Goal: Task Accomplishment & Management: Complete application form

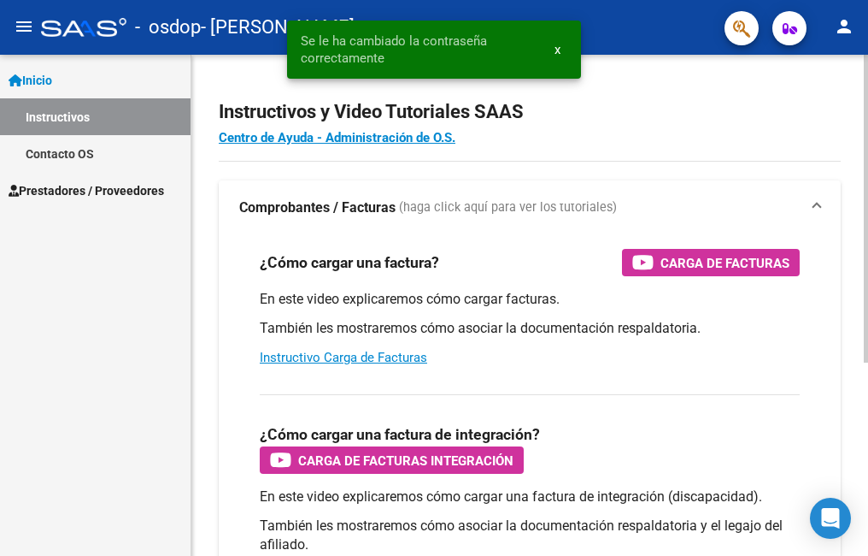
drag, startPoint x: 684, startPoint y: 273, endPoint x: 0, endPoint y: 105, distance: 704.0
click at [703, 403] on div "¿Cómo cargar una factura? Carga de Facturas En este video explicaremos cómo car…" at bounding box center [530, 512] width 622 height 554
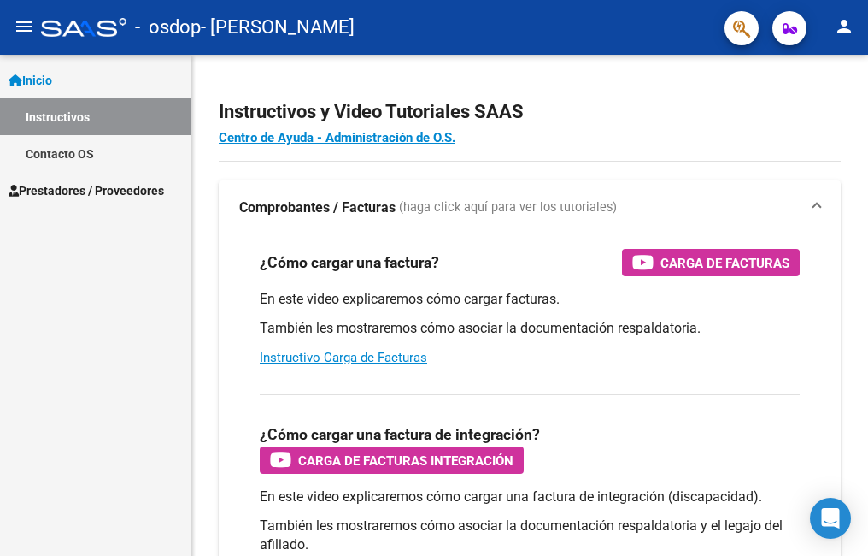
click at [12, 25] on button "menu" at bounding box center [24, 27] width 34 height 34
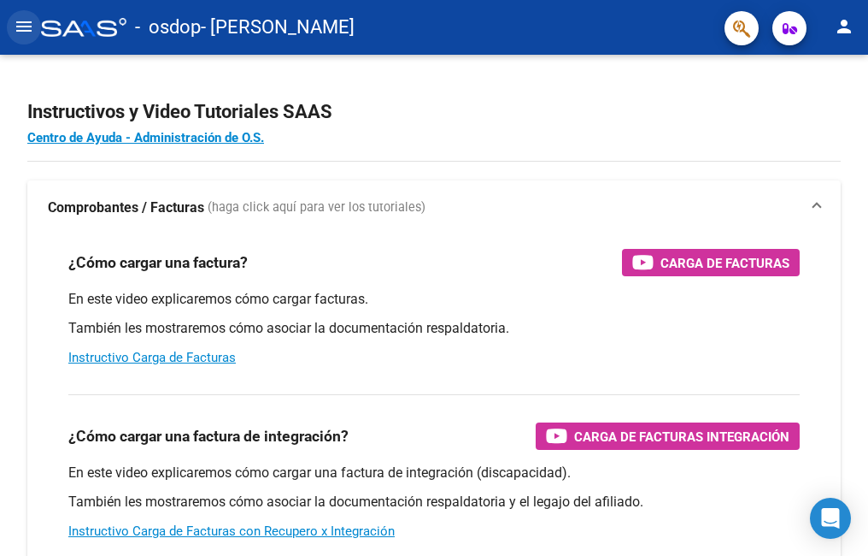
click at [22, 29] on mat-icon "menu" at bounding box center [24, 26] width 21 height 21
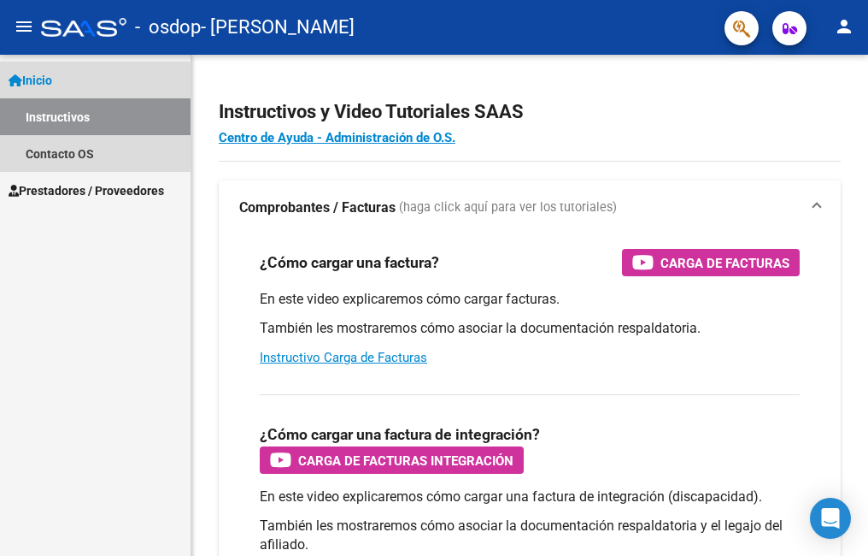
click at [31, 90] on link "Inicio" at bounding box center [95, 80] width 191 height 37
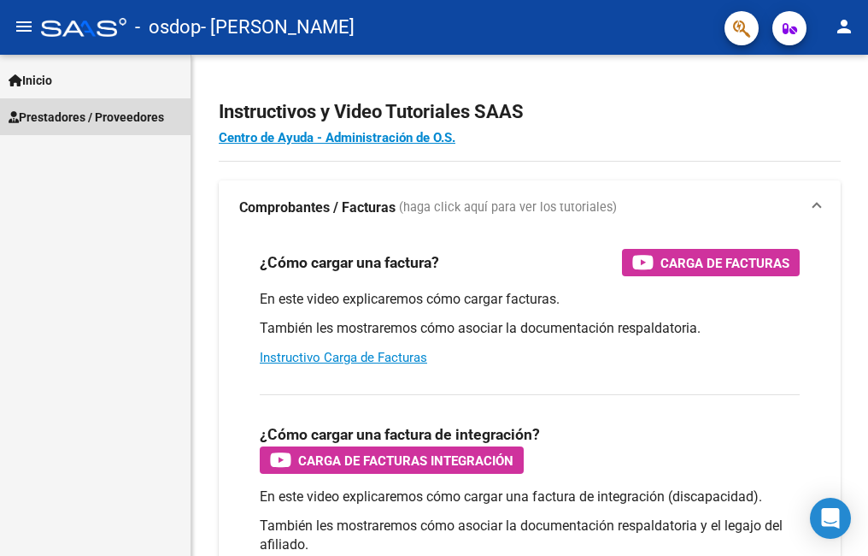
click at [49, 120] on span "Prestadores / Proveedores" at bounding box center [87, 117] width 156 height 19
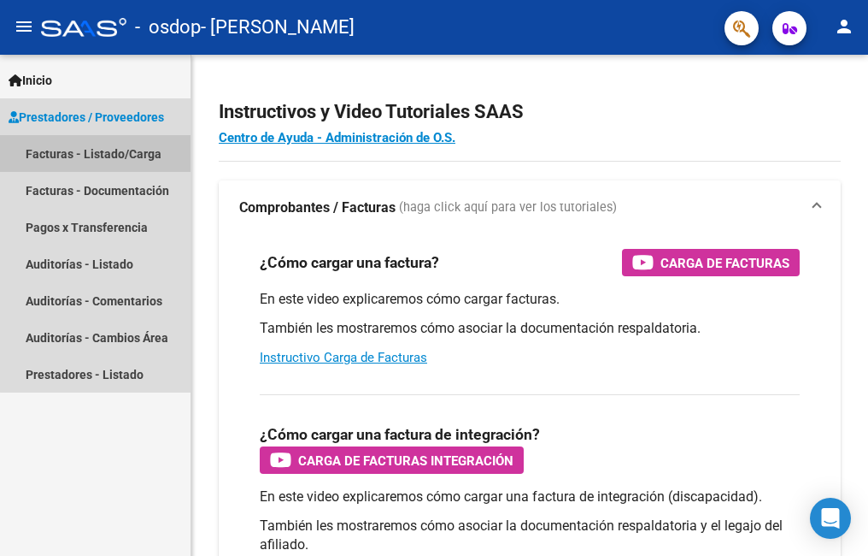
click at [98, 147] on link "Facturas - Listado/Carga" at bounding box center [95, 153] width 191 height 37
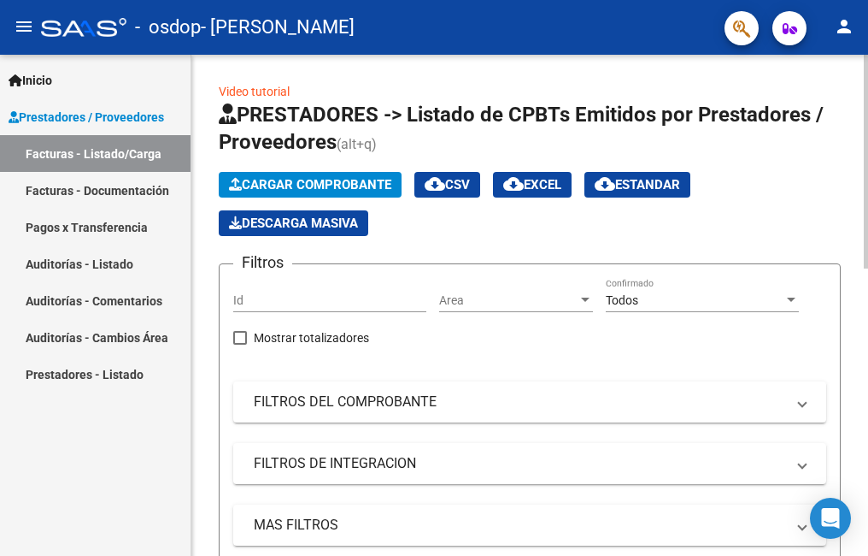
click at [308, 187] on span "Cargar Comprobante" at bounding box center [310, 184] width 162 height 15
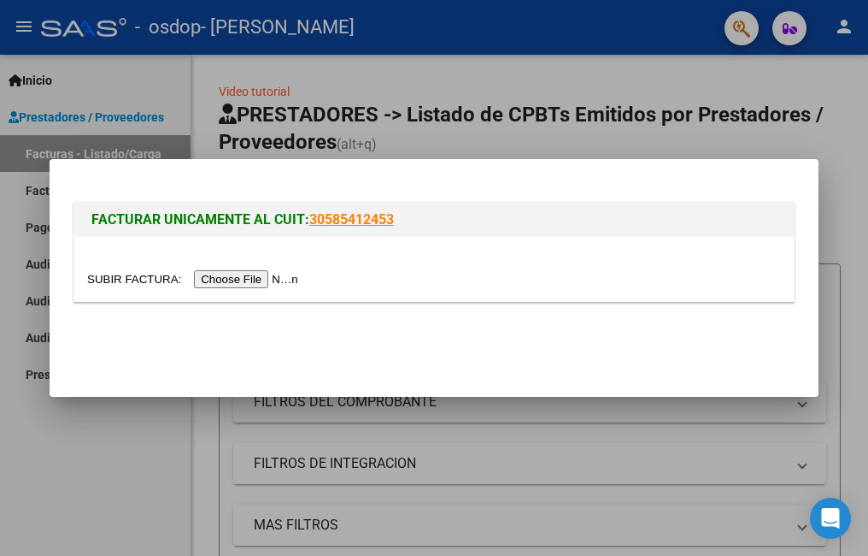
click at [246, 286] on input "file" at bounding box center [195, 279] width 216 height 18
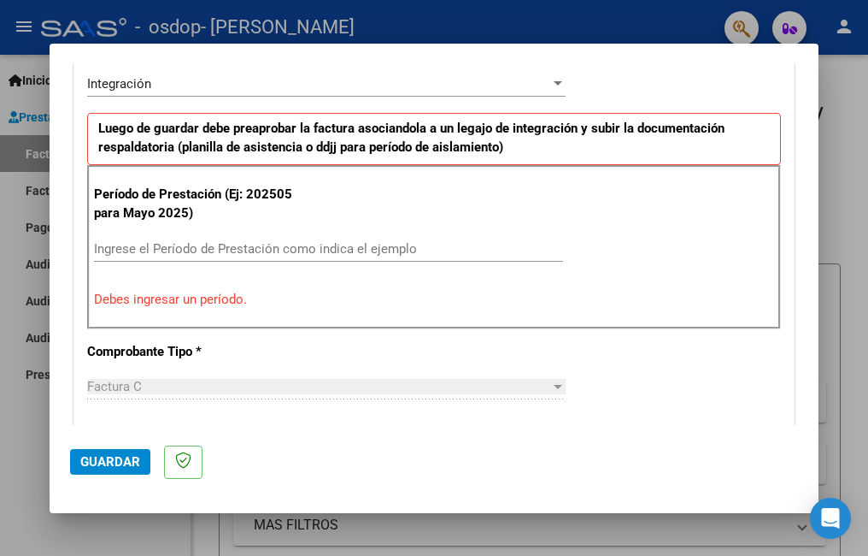
scroll to position [468, 0]
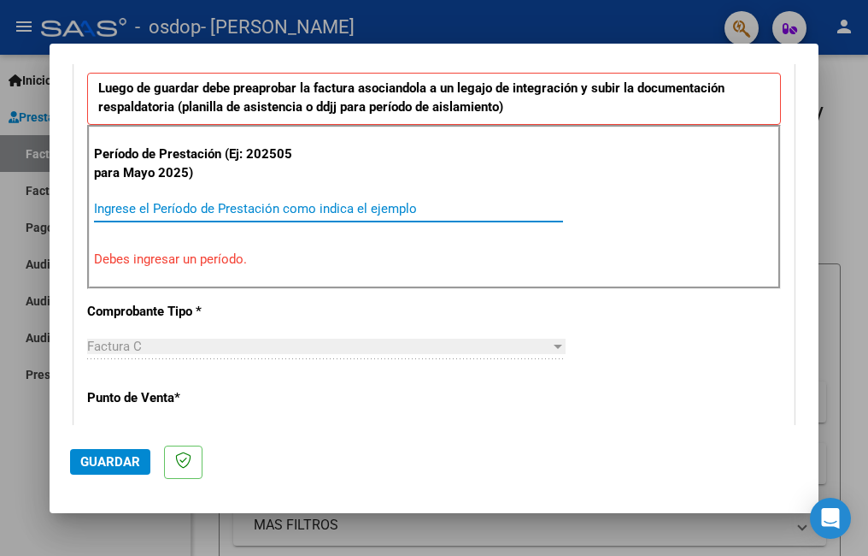
click at [142, 207] on input "Ingrese el Período de Prestación como indica el ejemplo" at bounding box center [328, 208] width 469 height 15
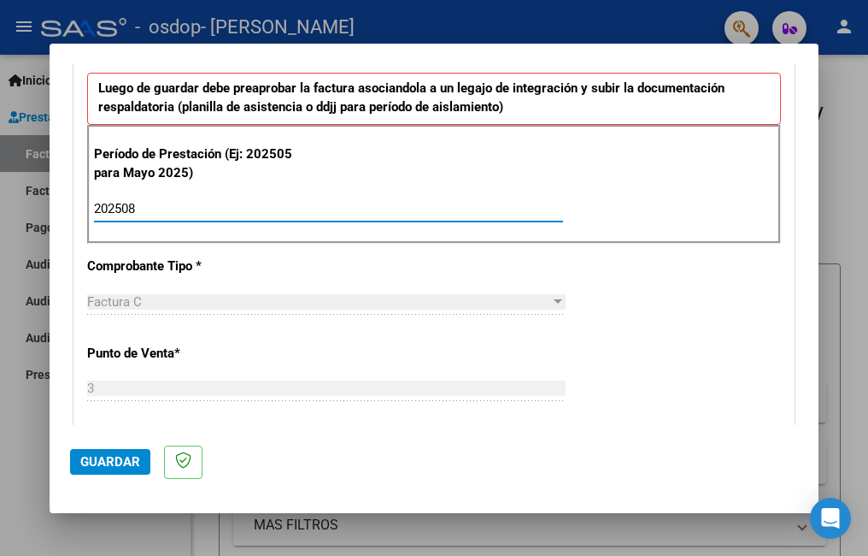
type input "202508"
click at [269, 294] on div "Factura C" at bounding box center [318, 301] width 463 height 15
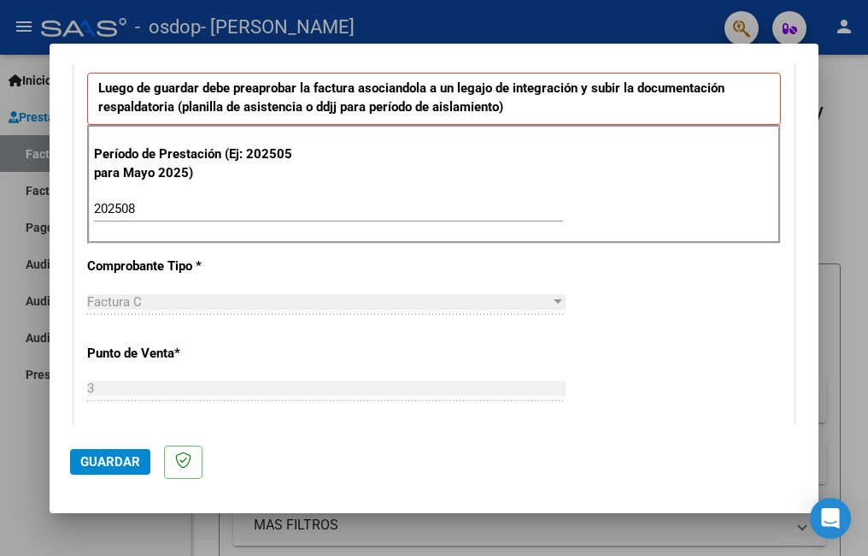
drag, startPoint x: 347, startPoint y: 352, endPoint x: 338, endPoint y: 348, distance: 10.3
click at [344, 350] on div "CUIT * 27-35289969-6 Ingresar CUIT ANALISIS PRESTADOR [PERSON_NAME] [PERSON_NAM…" at bounding box center [434, 452] width 720 height 1286
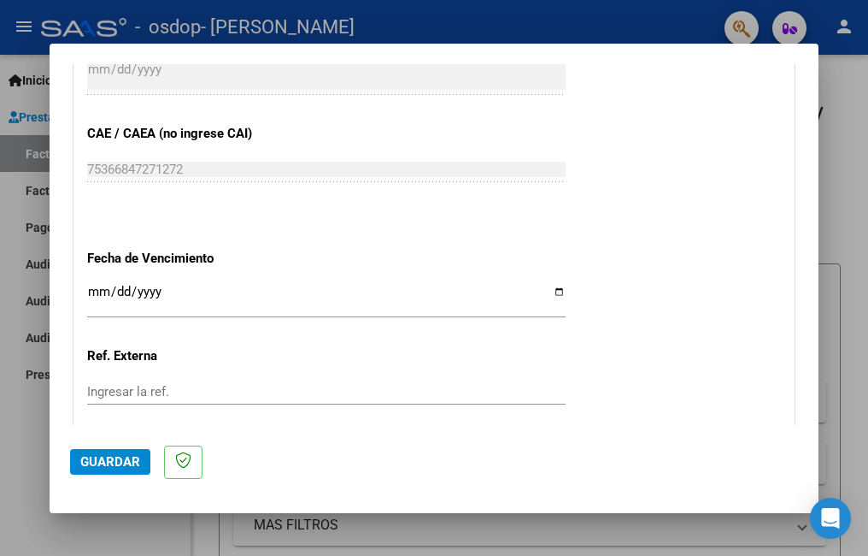
scroll to position [1152, 0]
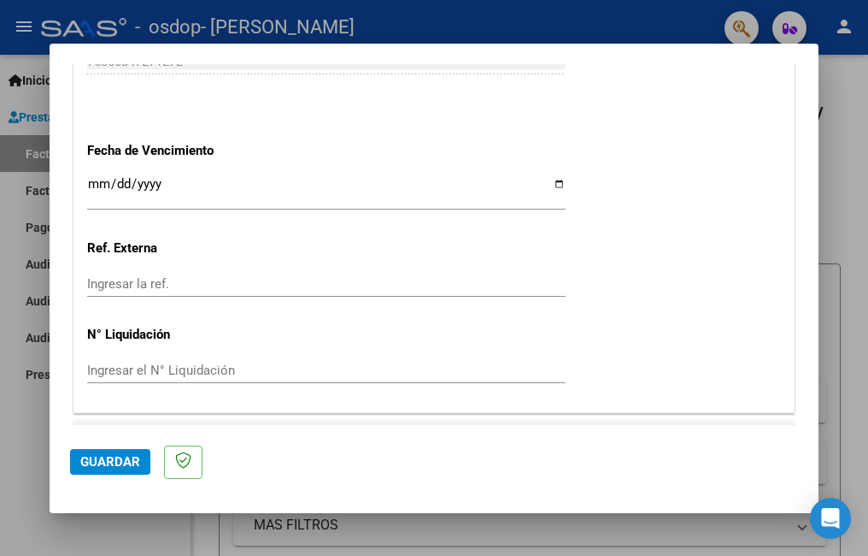
click at [95, 185] on input "Ingresar la fecha" at bounding box center [326, 190] width 479 height 27
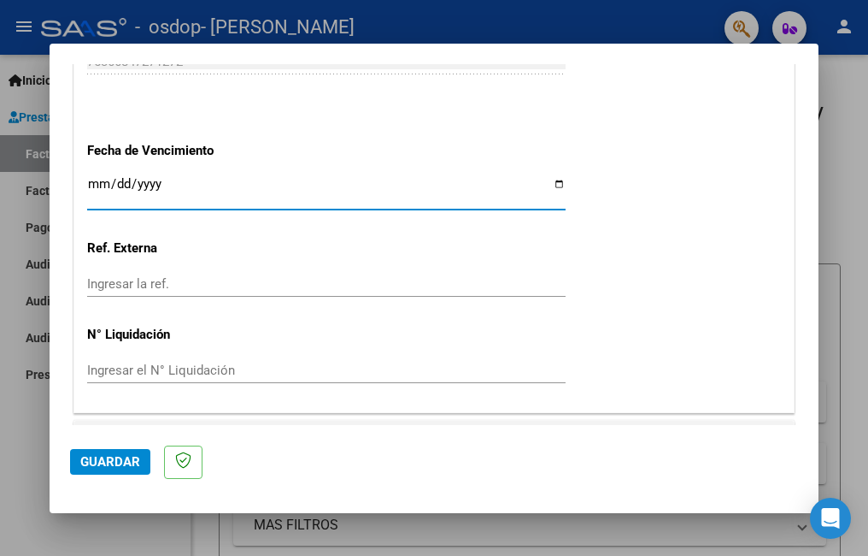
click at [556, 181] on input "Ingresar la fecha" at bounding box center [326, 190] width 479 height 27
type input "[DATE]"
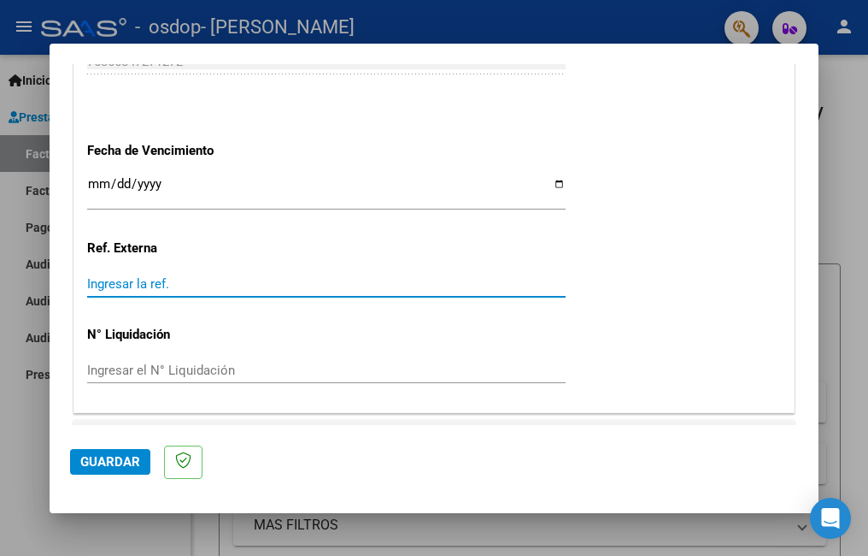
click at [103, 281] on input "Ingresar la ref." at bounding box center [326, 283] width 479 height 15
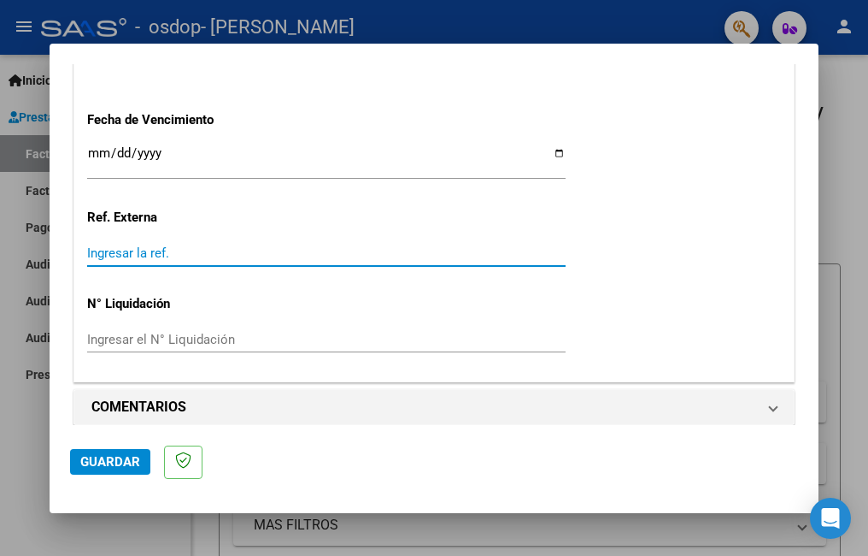
scroll to position [1195, 0]
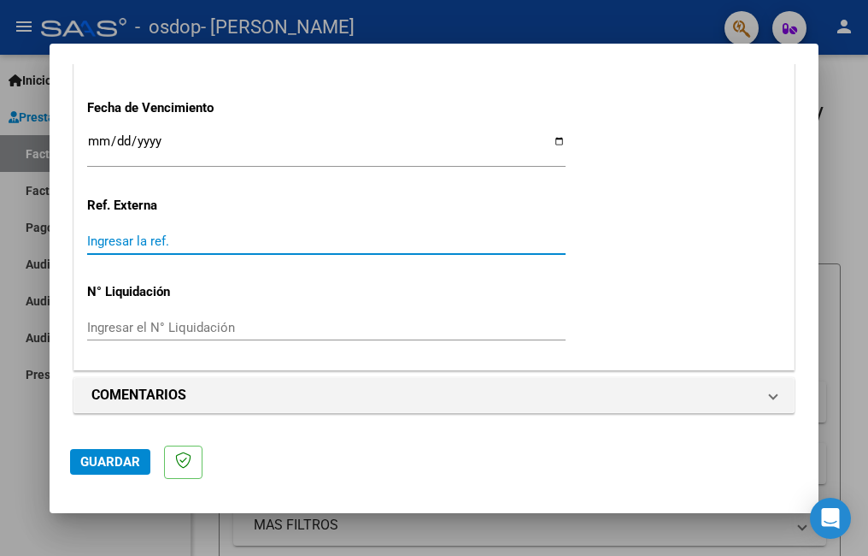
click at [168, 322] on input "Ingresar el N° Liquidación" at bounding box center [326, 327] width 479 height 15
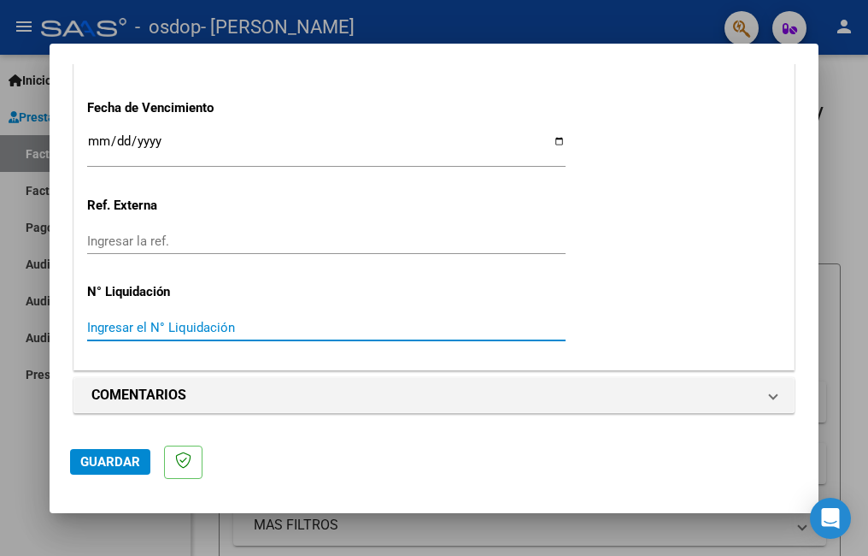
click at [150, 324] on input "Ingresar el N° Liquidación" at bounding box center [326, 327] width 479 height 15
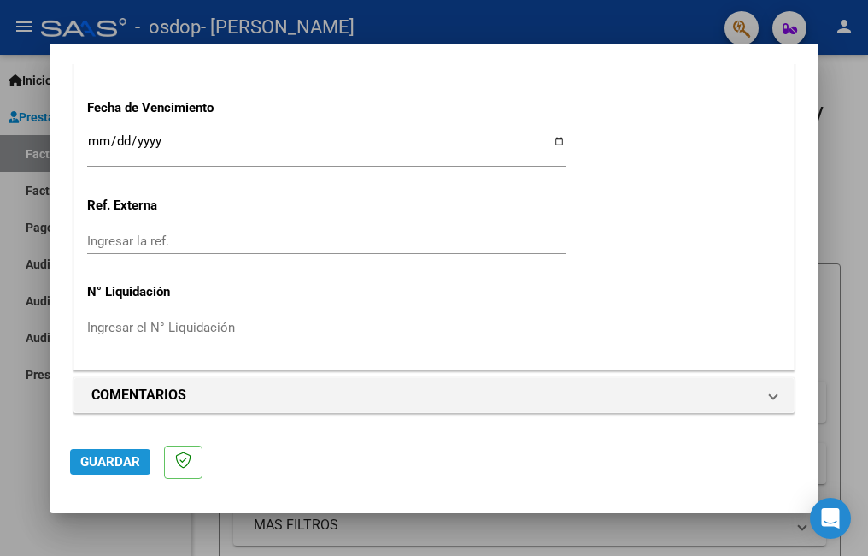
click at [122, 456] on span "Guardar" at bounding box center [110, 461] width 60 height 15
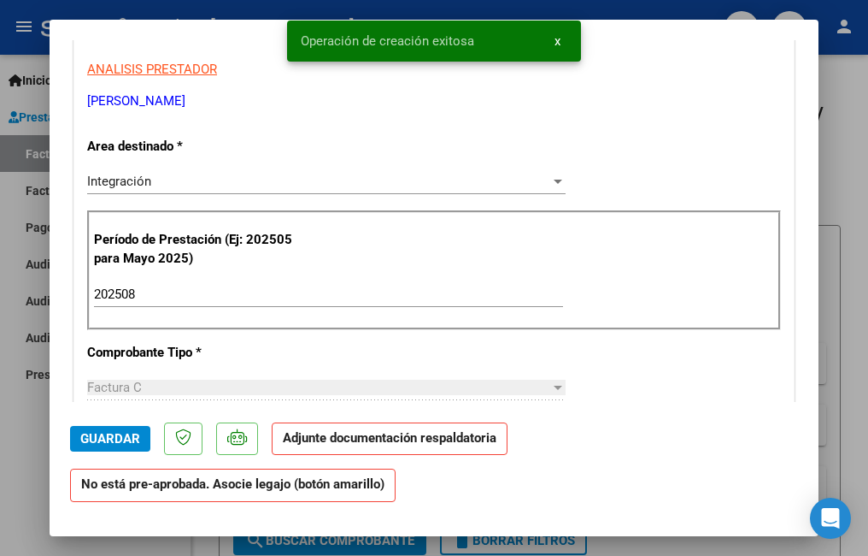
scroll to position [342, 0]
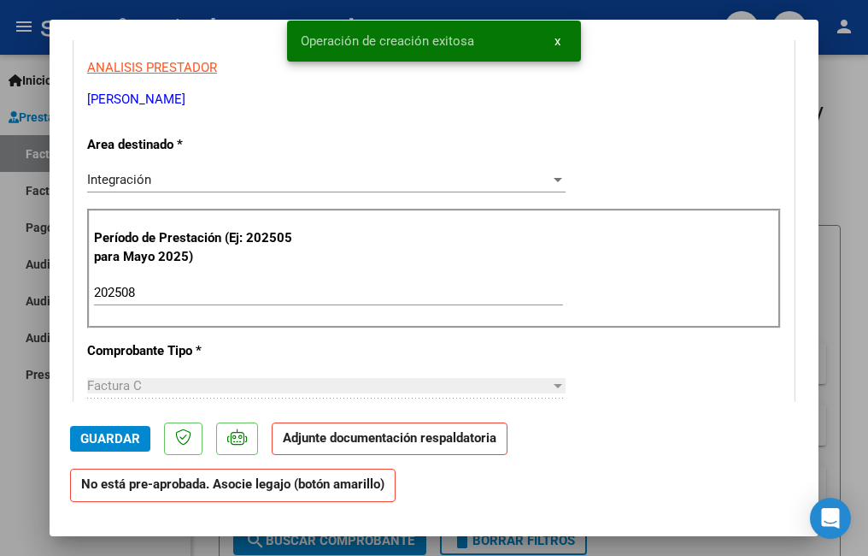
click at [374, 438] on strong "Adjunte documentación respaldatoria" at bounding box center [390, 437] width 214 height 15
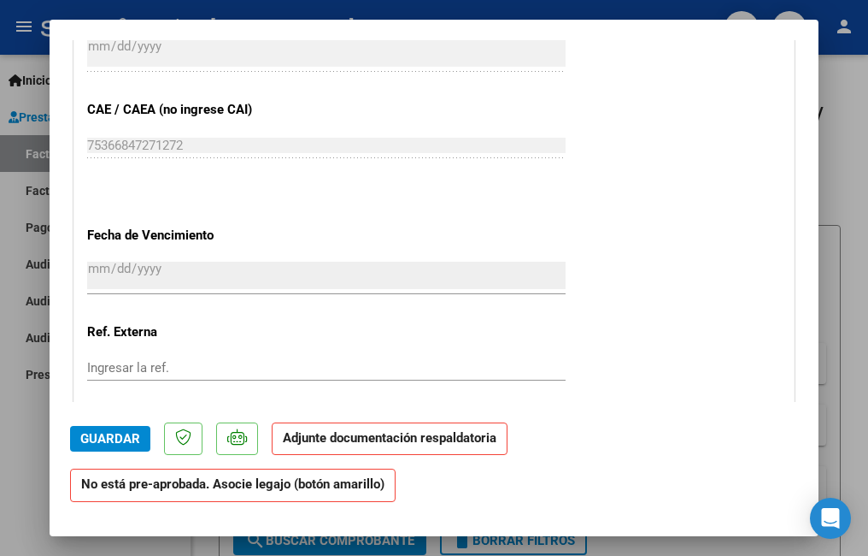
scroll to position [1368, 0]
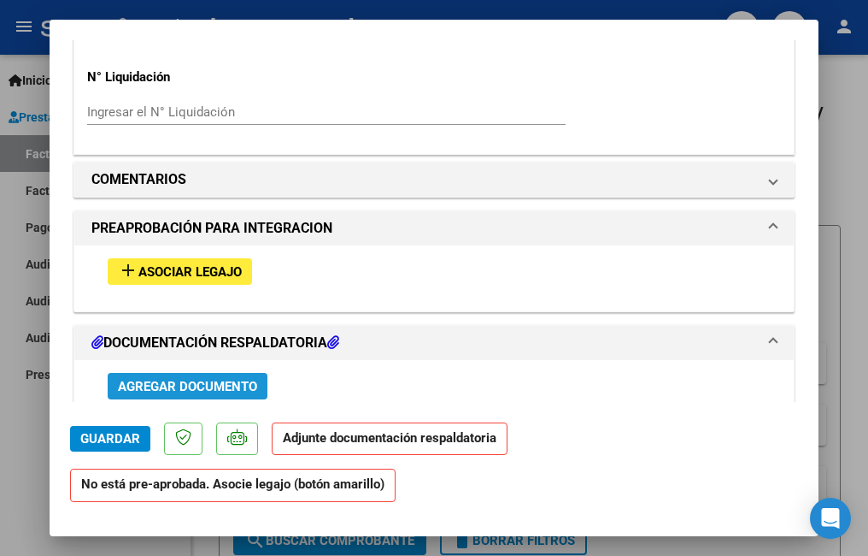
click at [178, 397] on button "Agregar Documento" at bounding box center [188, 386] width 160 height 26
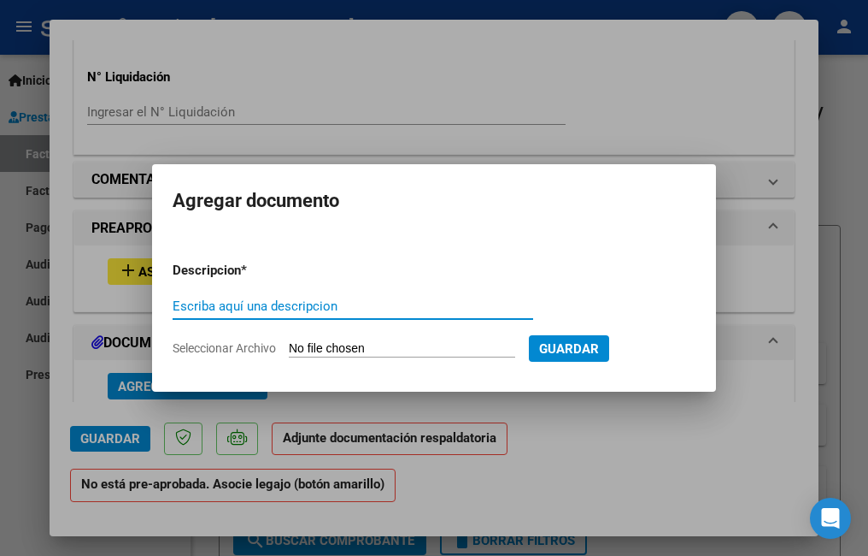
click at [268, 315] on div "Escriba aquí una descripcion" at bounding box center [353, 306] width 361 height 26
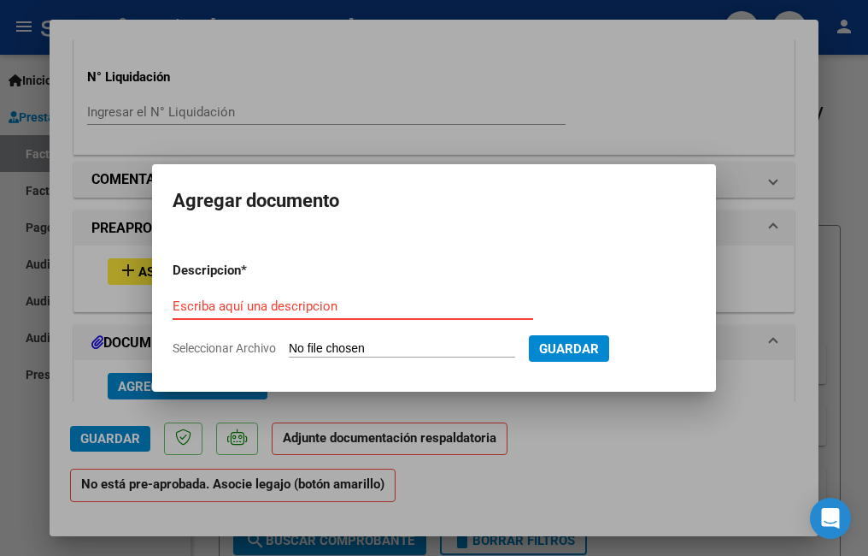
click at [337, 304] on input "Escriba aquí una descripcion" at bounding box center [353, 305] width 361 height 15
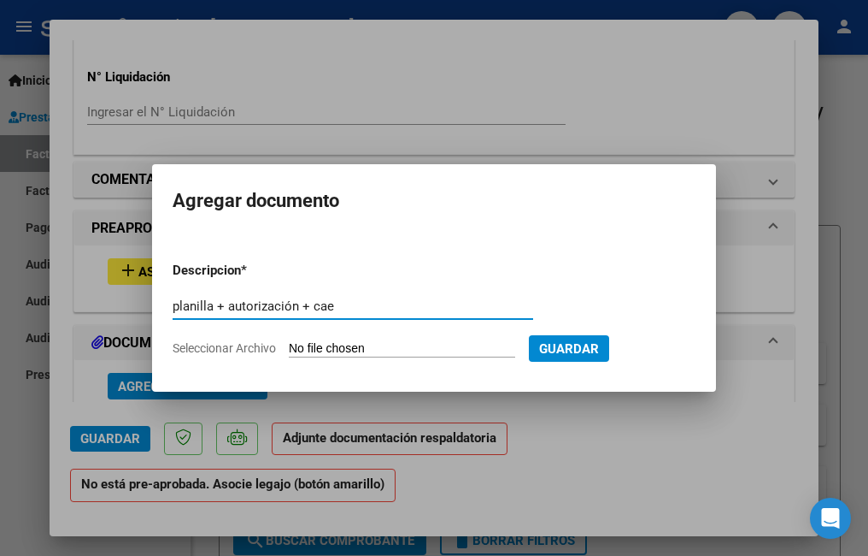
type input "planilla + autorización + cae"
click at [387, 344] on input "Seleccionar Archivo" at bounding box center [402, 349] width 226 height 16
click at [384, 339] on form "Descripcion * planilla + autorización + cae Escriba aquí una descripcion Selecc…" at bounding box center [434, 309] width 523 height 122
click at [235, 346] on span "Seleccionar Archivo" at bounding box center [224, 348] width 103 height 14
click at [289, 346] on input "Seleccionar Archivo" at bounding box center [402, 349] width 226 height 16
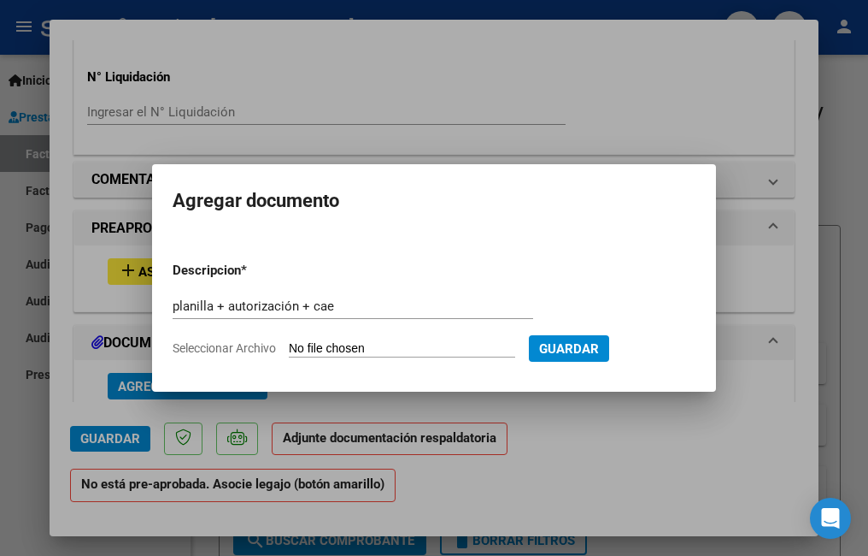
drag, startPoint x: 232, startPoint y: 360, endPoint x: 229, endPoint y: 350, distance: 9.7
click at [232, 359] on form "Descripcion * planilla + autorización + cae Escriba aquí una descripcion Selecc…" at bounding box center [434, 309] width 523 height 122
click at [236, 343] on span "Seleccionar Archivo" at bounding box center [224, 348] width 103 height 14
click at [289, 343] on input "Seleccionar Archivo" at bounding box center [402, 349] width 226 height 16
type input "C:\fakepath\[PERSON_NAME].pdf"
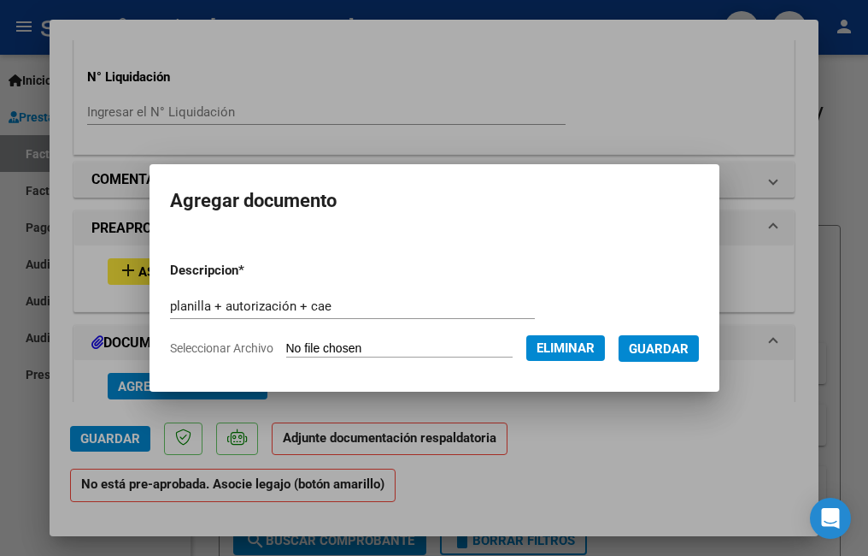
click at [644, 340] on span "Guardar" at bounding box center [659, 347] width 60 height 15
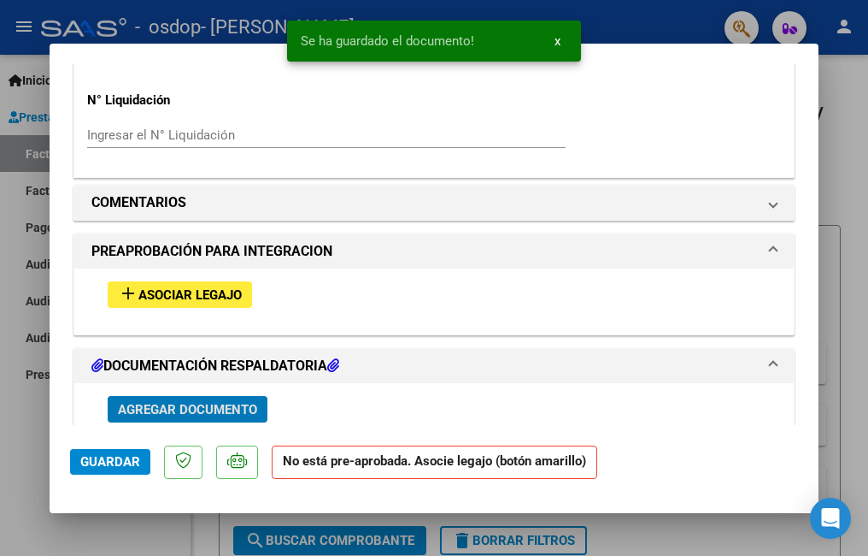
click at [187, 295] on span "Asociar Legajo" at bounding box center [189, 294] width 103 height 15
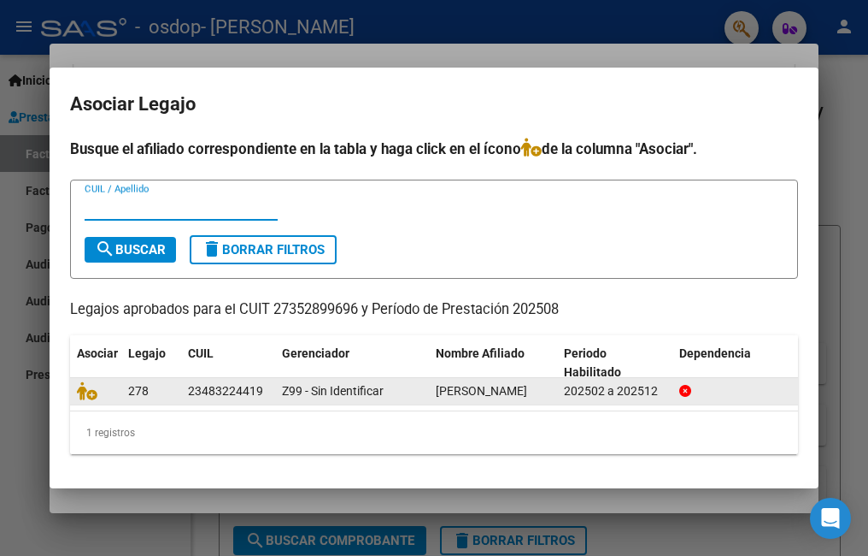
click at [134, 381] on div "278" at bounding box center [151, 391] width 46 height 20
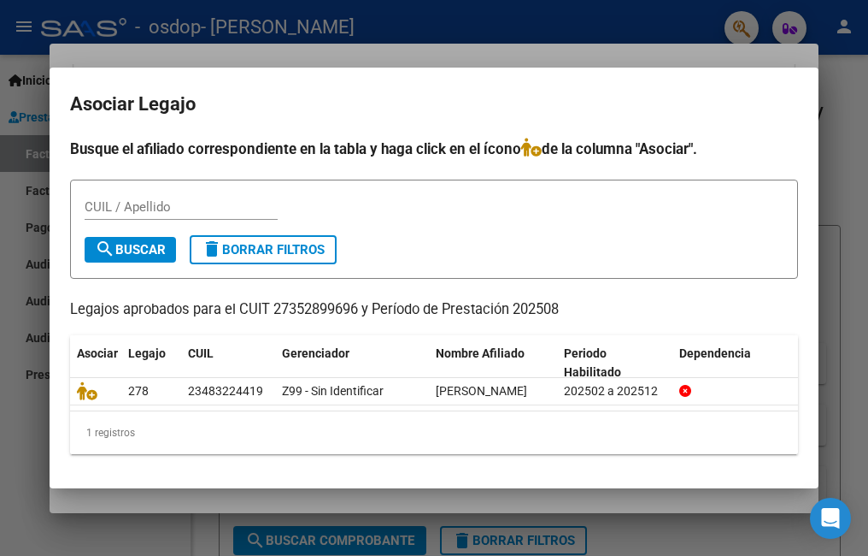
click at [112, 179] on form "CUIL / Apellido search Buscar delete Borrar Filtros" at bounding box center [434, 229] width 728 height 100
click at [157, 199] on input "CUIL / Apellido" at bounding box center [181, 206] width 193 height 15
type input "l"
type input "[PERSON_NAME]"
click at [129, 242] on span "search Buscar" at bounding box center [130, 249] width 71 height 15
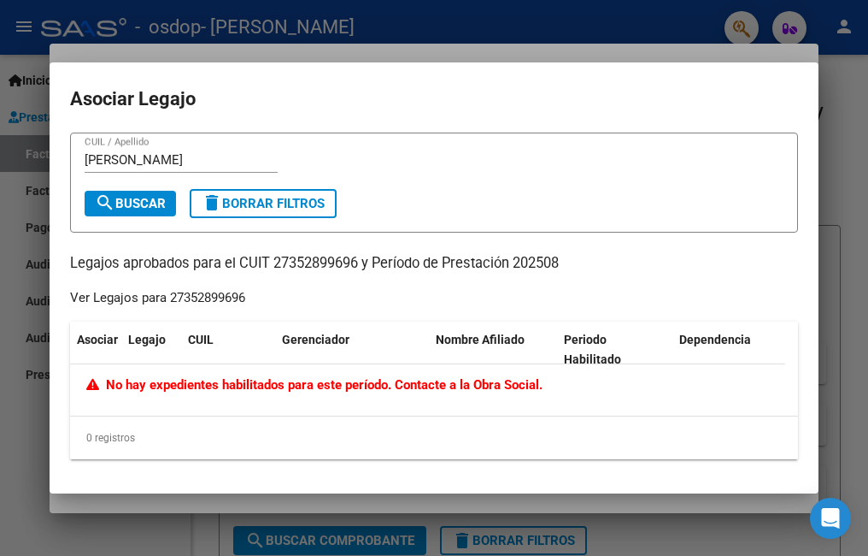
click at [173, 163] on input "[PERSON_NAME]" at bounding box center [181, 159] width 193 height 15
click at [174, 161] on input "[PERSON_NAME]" at bounding box center [181, 159] width 193 height 15
drag, startPoint x: 240, startPoint y: 169, endPoint x: 238, endPoint y: 144, distance: 25.8
click at [240, 162] on div "[PERSON_NAME] CUIL / Apellido" at bounding box center [181, 160] width 193 height 26
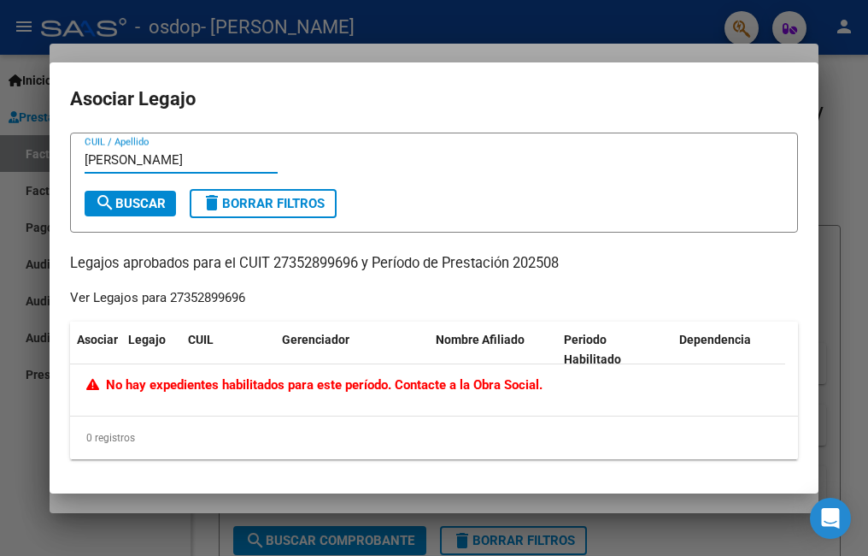
click at [238, 143] on form "[PERSON_NAME] CUIL / Apellido search Buscar delete Borrar Filtros" at bounding box center [434, 182] width 728 height 100
click at [239, 150] on form "[PERSON_NAME] CUIL / Apellido search Buscar delete Borrar Filtros" at bounding box center [434, 182] width 728 height 100
drag, startPoint x: 239, startPoint y: 150, endPoint x: 225, endPoint y: 165, distance: 21.2
click at [226, 165] on input "[PERSON_NAME]" at bounding box center [181, 159] width 193 height 15
click at [223, 163] on input "[PERSON_NAME]" at bounding box center [181, 159] width 193 height 15
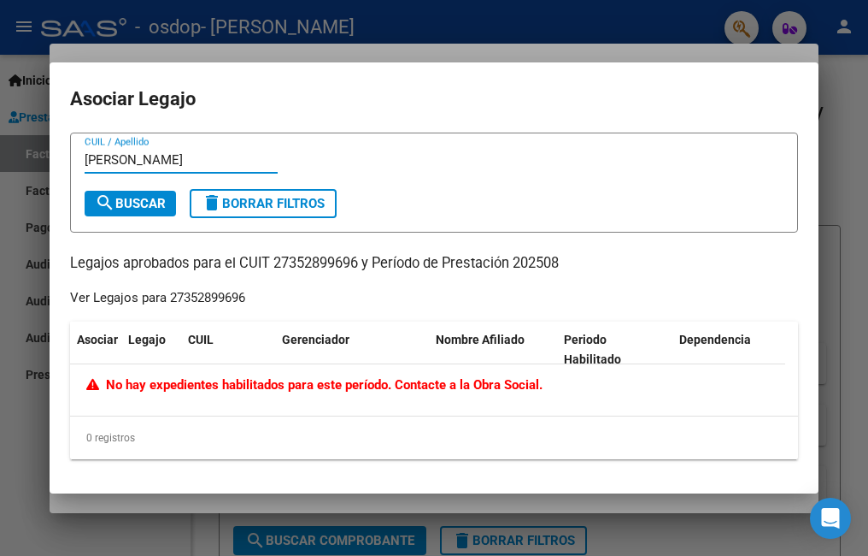
click at [219, 161] on input "[PERSON_NAME]" at bounding box center [181, 159] width 193 height 15
type input "48322441"
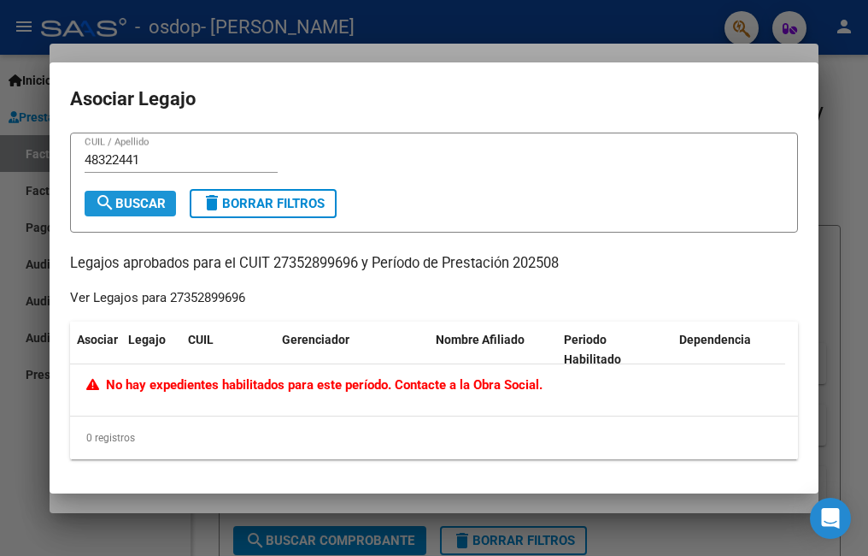
click at [138, 202] on span "search Buscar" at bounding box center [130, 203] width 71 height 15
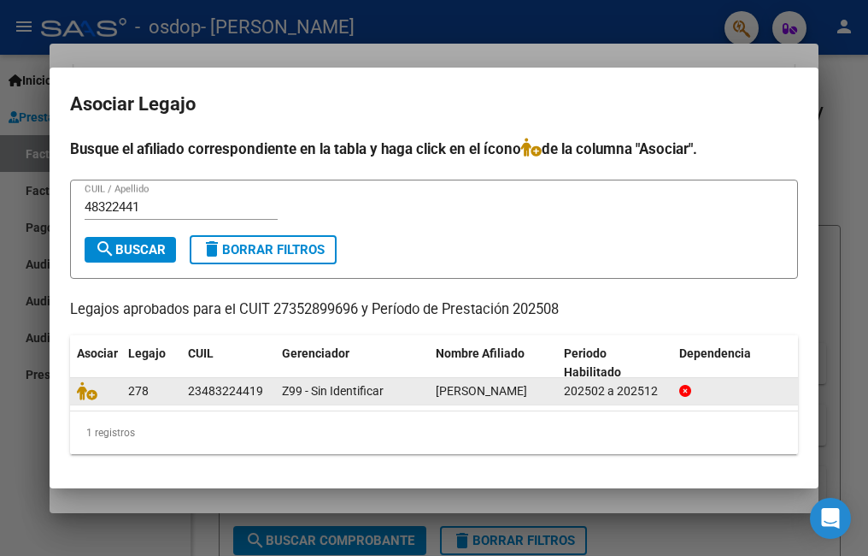
click at [159, 391] on div "278" at bounding box center [151, 391] width 46 height 20
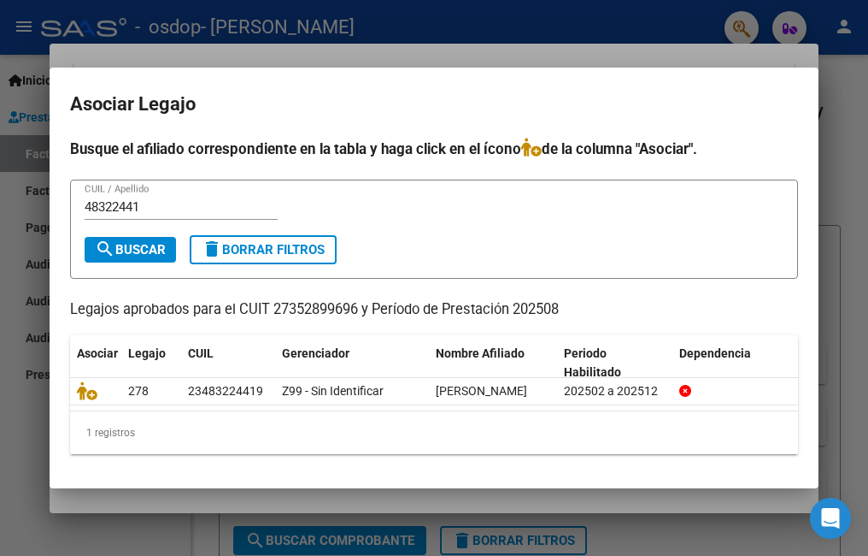
drag, startPoint x: 638, startPoint y: 432, endPoint x: 677, endPoint y: 421, distance: 40.9
click at [677, 421] on div "Asociar Legajo CUIL Gerenciador Nombre Afiliado Periodo Habilitado Dependencia …" at bounding box center [434, 395] width 728 height 120
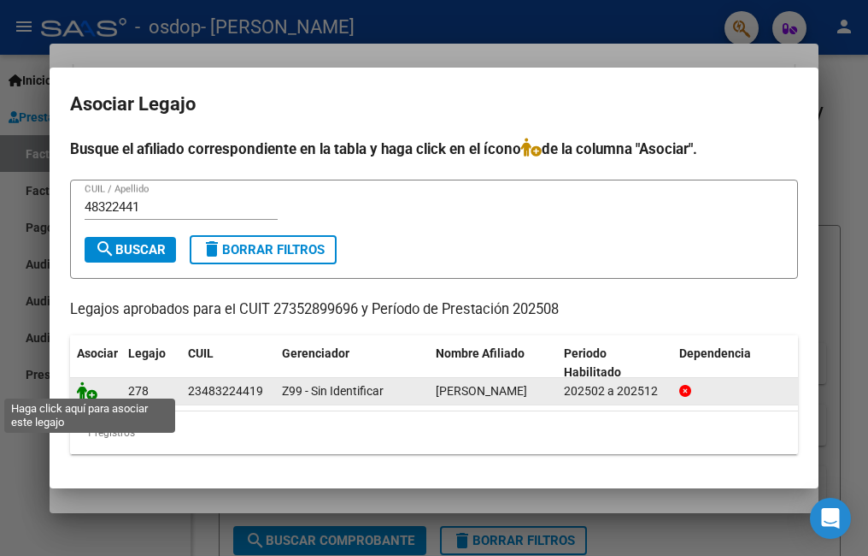
click at [82, 389] on icon at bounding box center [87, 390] width 21 height 19
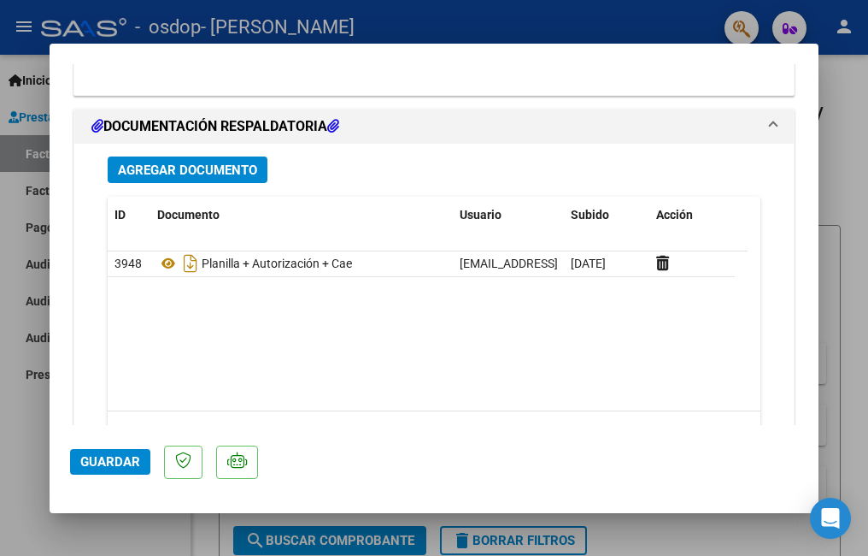
scroll to position [1925, 0]
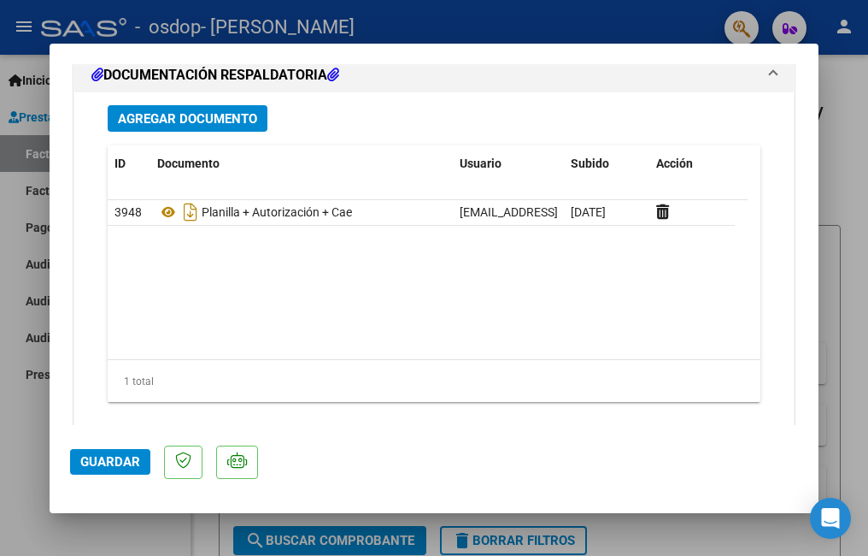
click at [121, 460] on span "Guardar" at bounding box center [110, 461] width 60 height 15
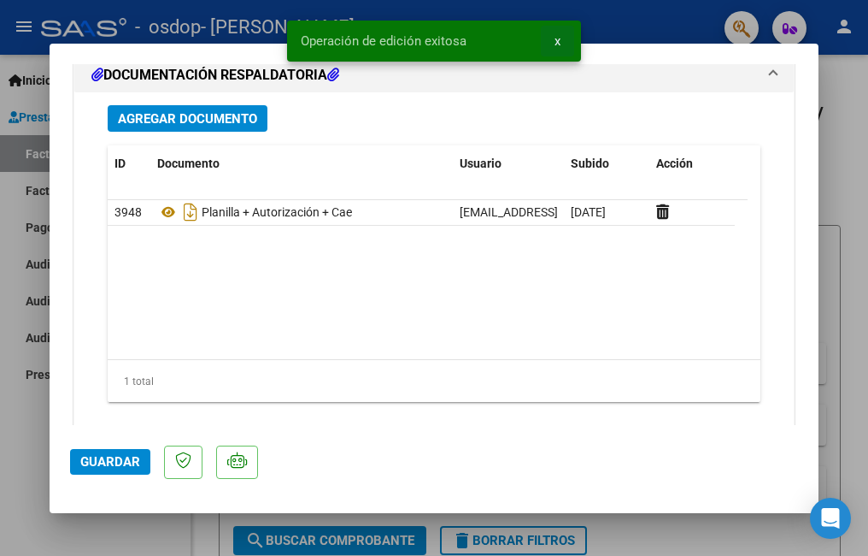
click at [558, 40] on span "x" at bounding box center [558, 40] width 6 height 15
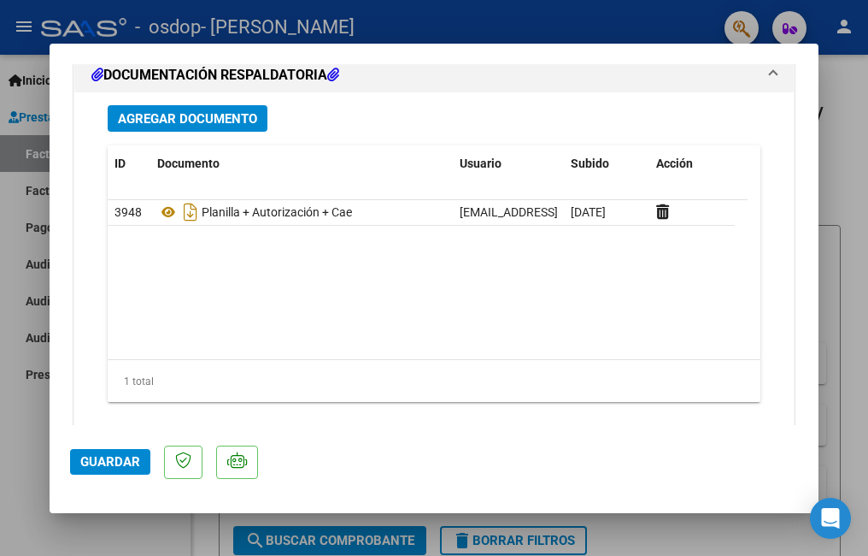
click at [122, 458] on span "Guardar" at bounding box center [110, 461] width 60 height 15
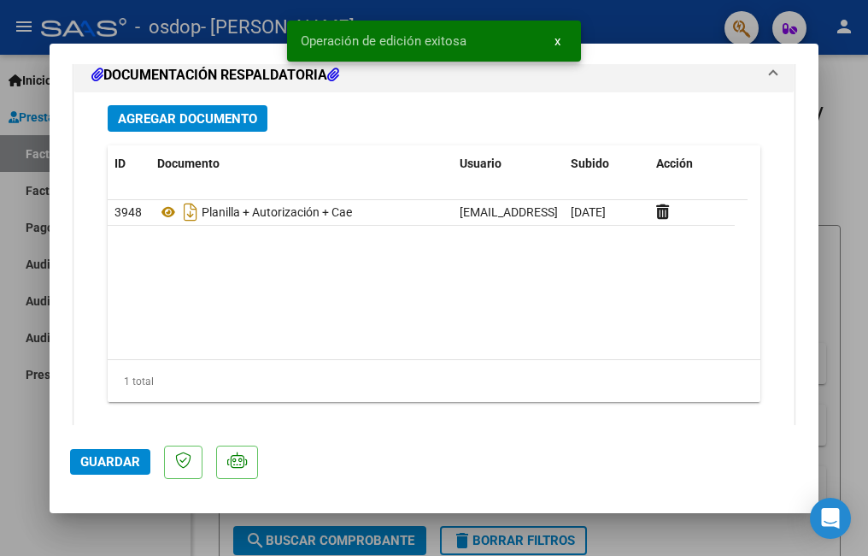
drag, startPoint x: 836, startPoint y: 86, endPoint x: 815, endPoint y: 205, distance: 120.6
click at [834, 90] on div at bounding box center [434, 278] width 868 height 556
type input "$ 0,00"
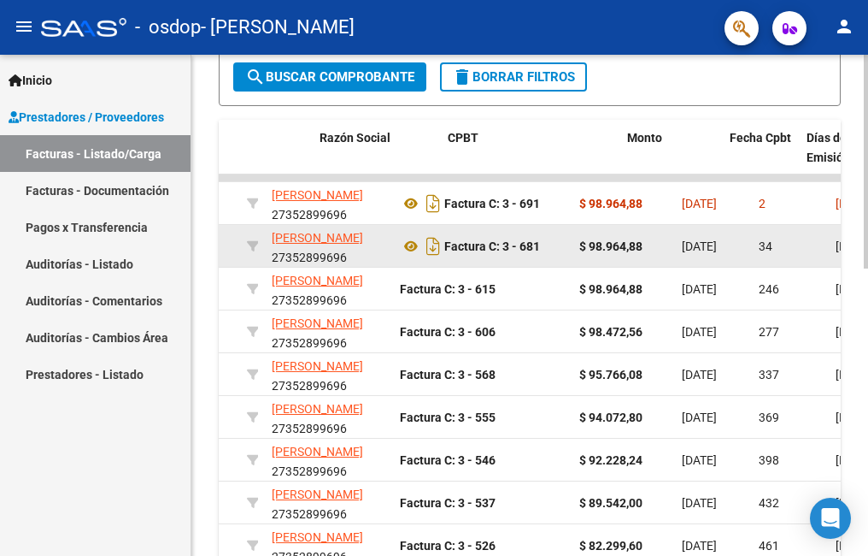
scroll to position [0, 562]
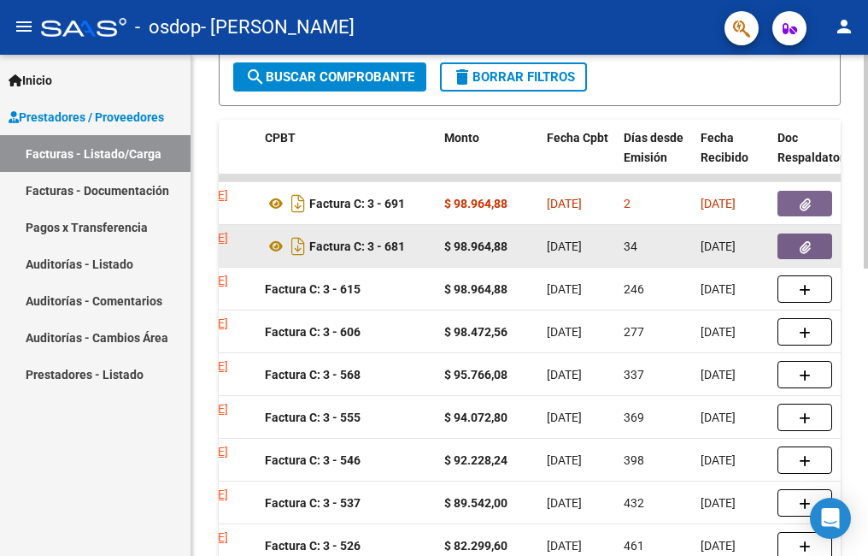
drag, startPoint x: 482, startPoint y: 252, endPoint x: 358, endPoint y: 238, distance: 124.8
drag, startPoint x: 358, startPoint y: 238, endPoint x: 694, endPoint y: 243, distance: 335.9
click at [694, 243] on datatable-body-cell "[DATE]" at bounding box center [732, 246] width 77 height 42
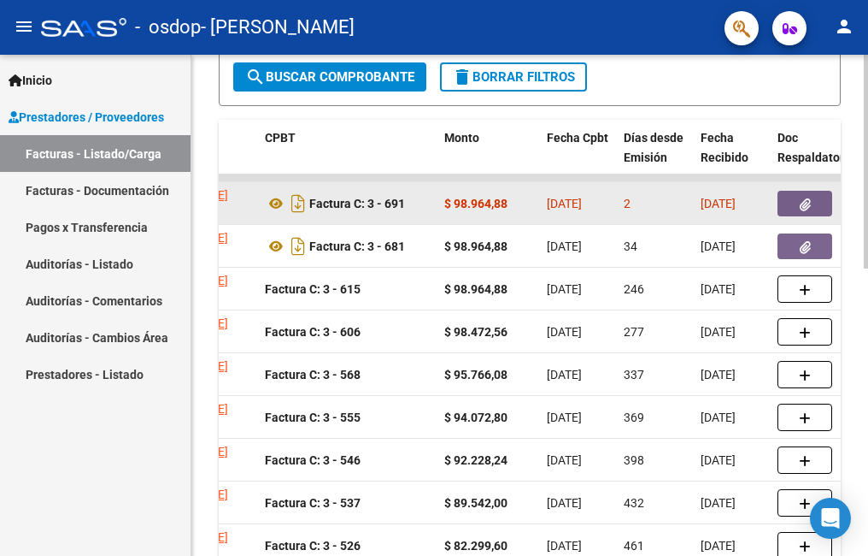
click at [658, 206] on div "2" at bounding box center [655, 204] width 63 height 20
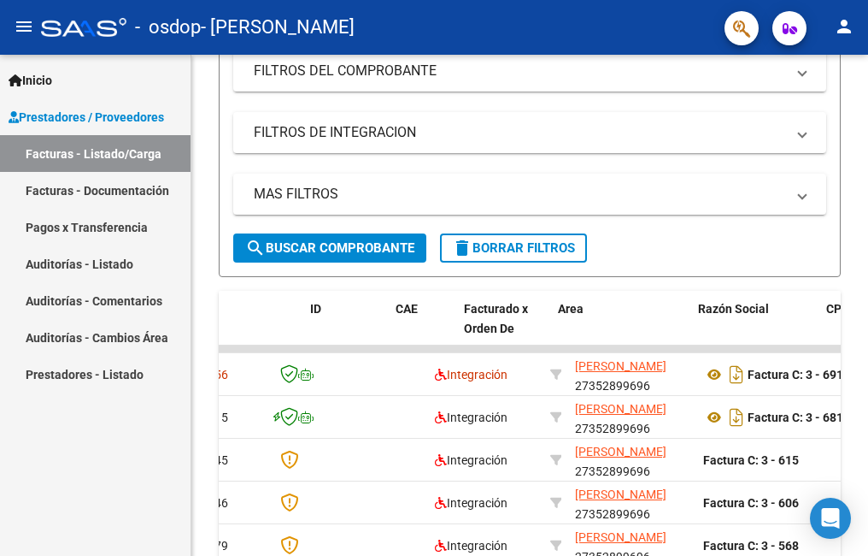
scroll to position [0, 0]
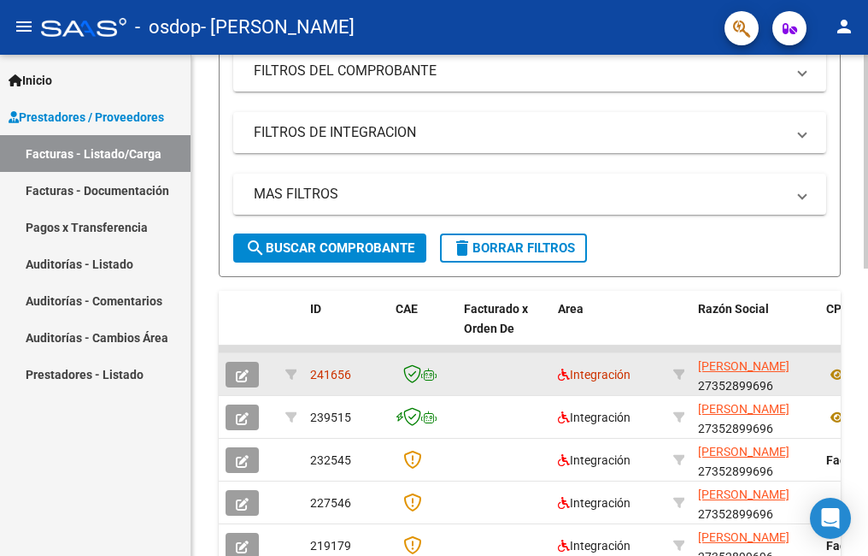
drag, startPoint x: 329, startPoint y: 389, endPoint x: 483, endPoint y: 386, distance: 153.9
click at [333, 385] on datatable-body-cell "241656" at bounding box center [345, 374] width 85 height 42
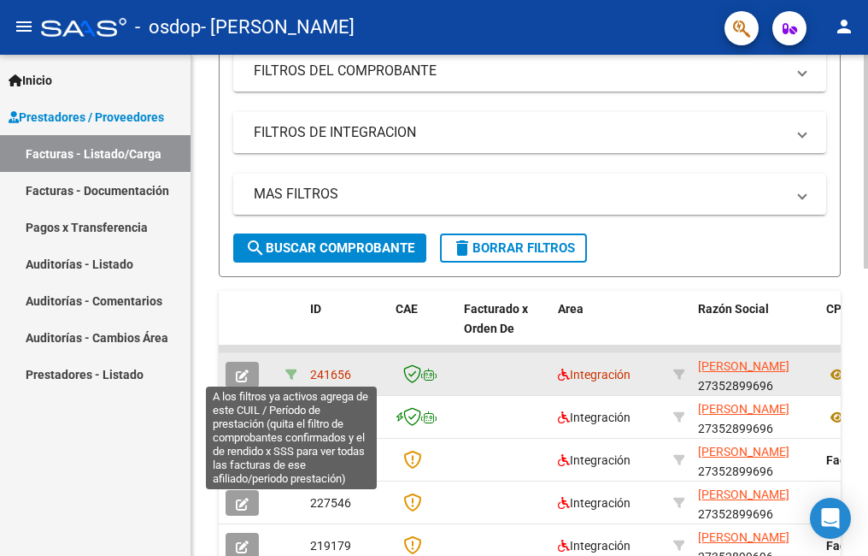
click at [292, 370] on icon at bounding box center [291, 374] width 12 height 12
type input "202508"
type input "23483224419"
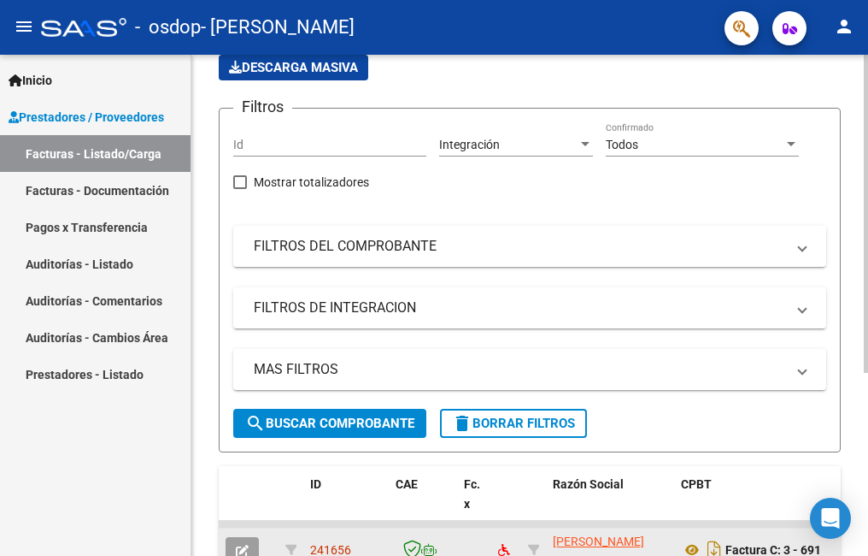
scroll to position [288, 0]
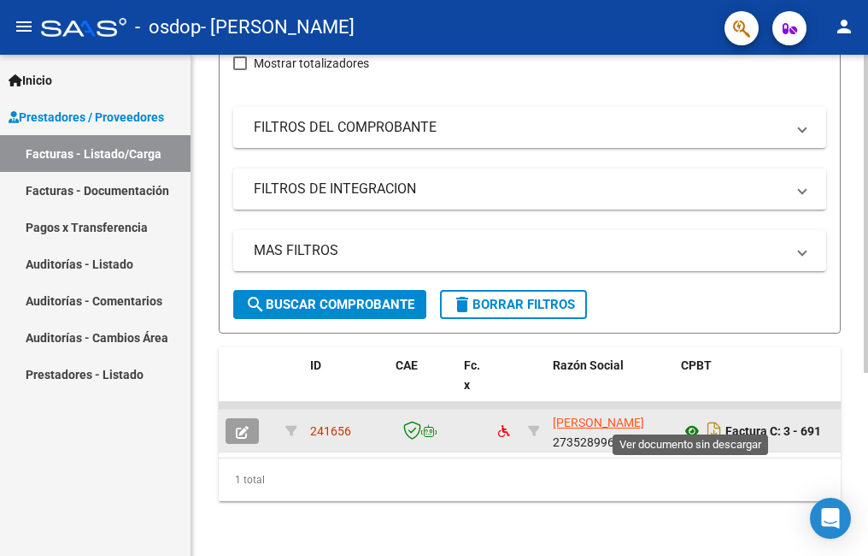
click at [688, 421] on icon at bounding box center [692, 431] width 22 height 21
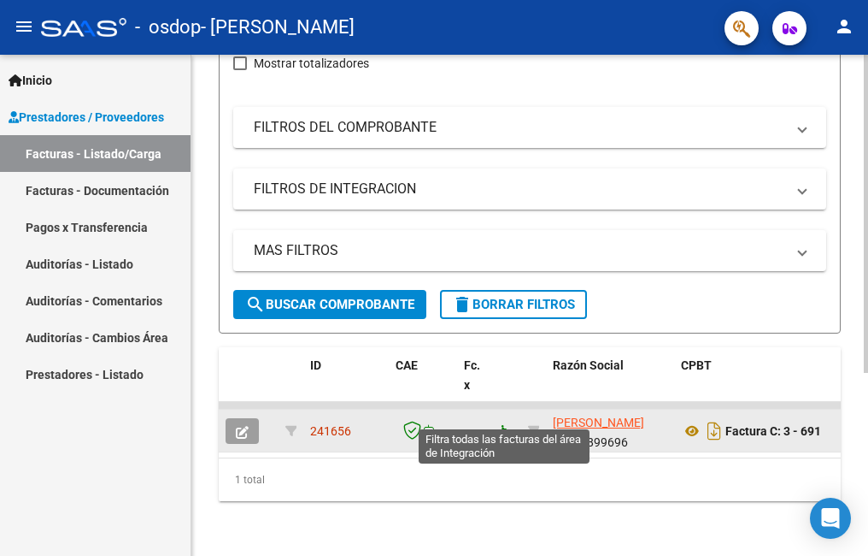
click at [508, 425] on icon at bounding box center [504, 431] width 12 height 12
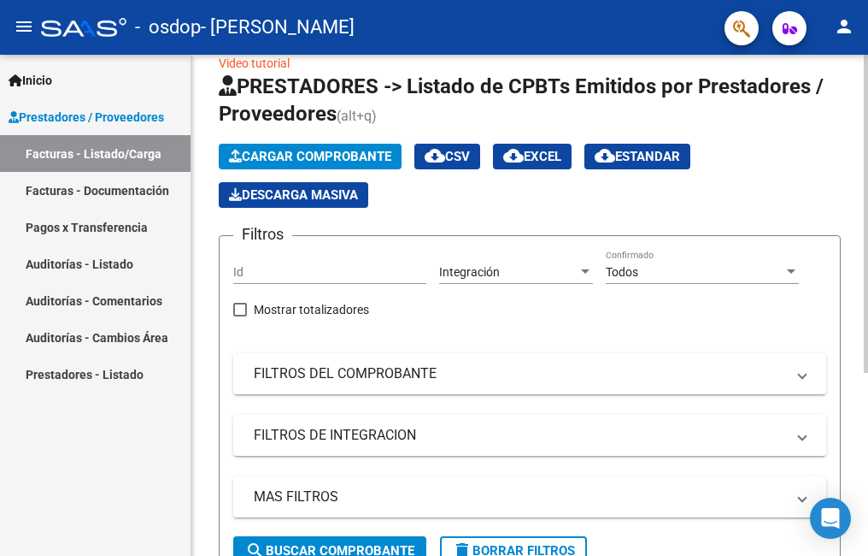
scroll to position [0, 0]
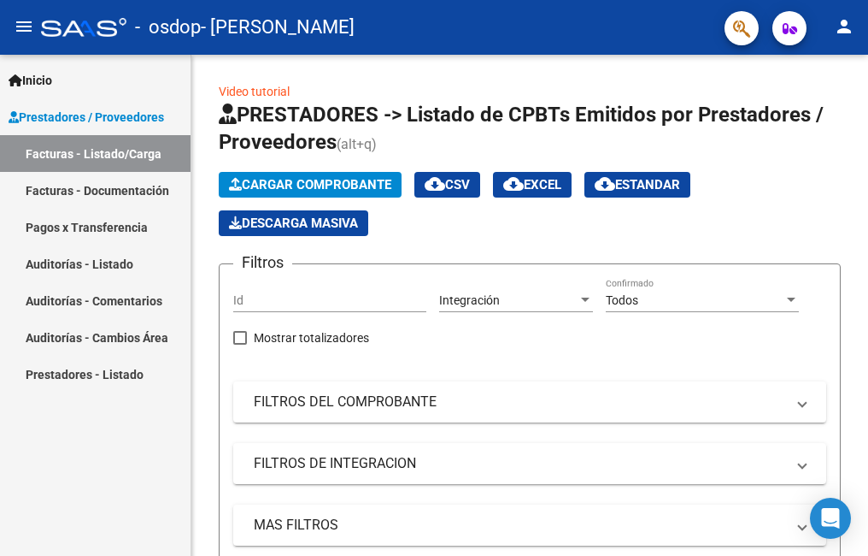
click at [111, 144] on link "Facturas - Listado/Carga" at bounding box center [95, 153] width 191 height 37
click at [99, 139] on link "Facturas - Listado/Carga" at bounding box center [95, 153] width 191 height 37
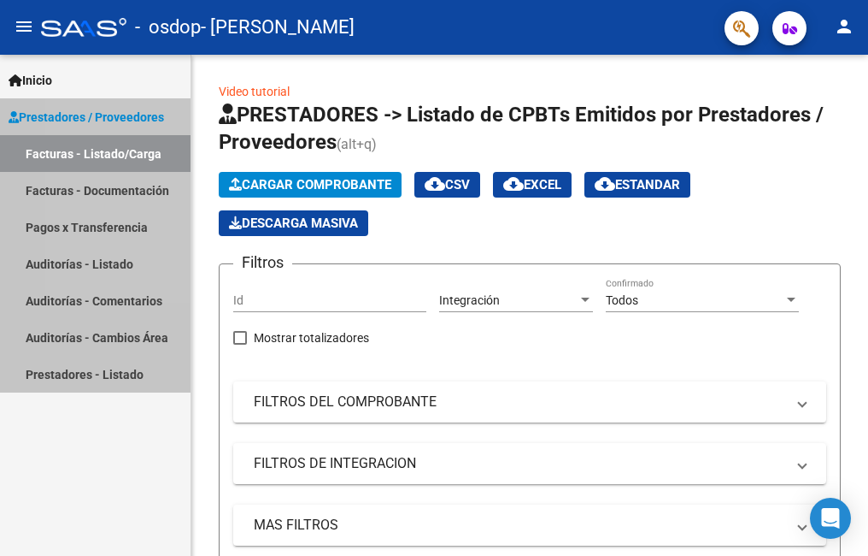
click at [99, 139] on link "Facturas - Listado/Carga" at bounding box center [95, 153] width 191 height 37
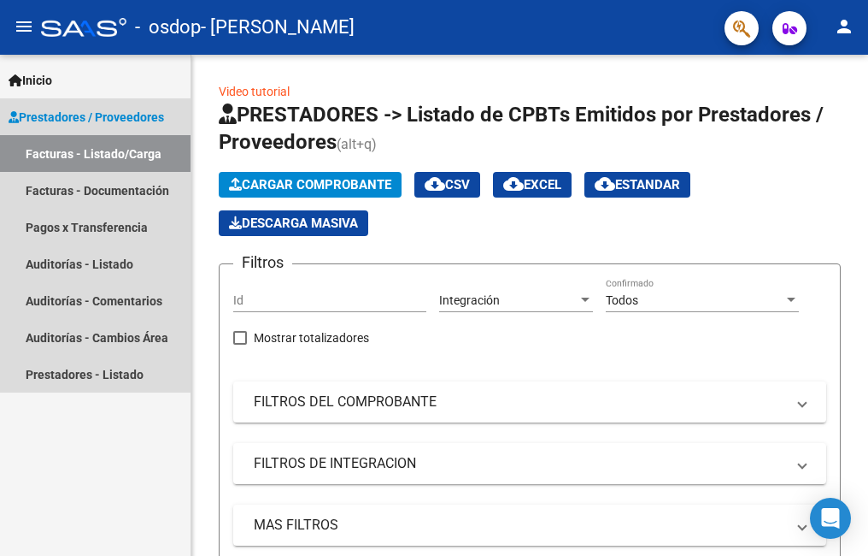
click at [55, 150] on link "Facturas - Listado/Carga" at bounding box center [95, 153] width 191 height 37
click at [62, 113] on span "Prestadores / Proveedores" at bounding box center [87, 117] width 156 height 19
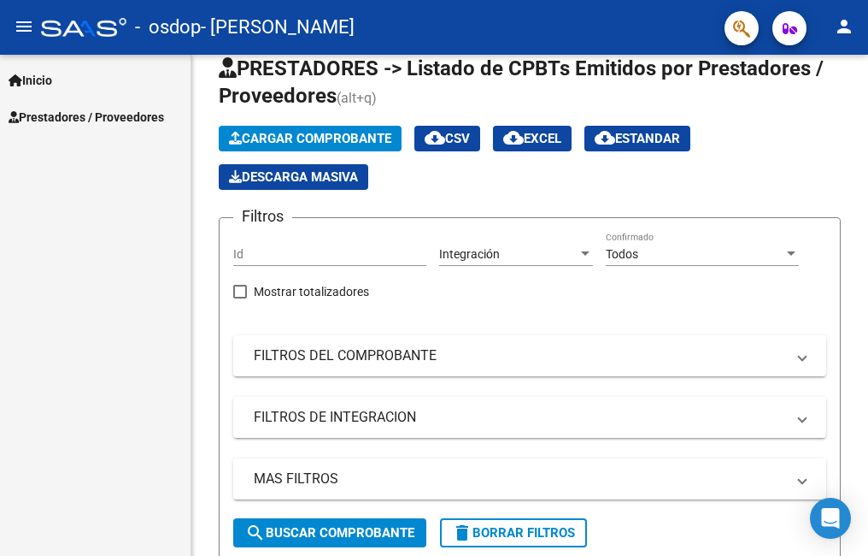
scroll to position [85, 0]
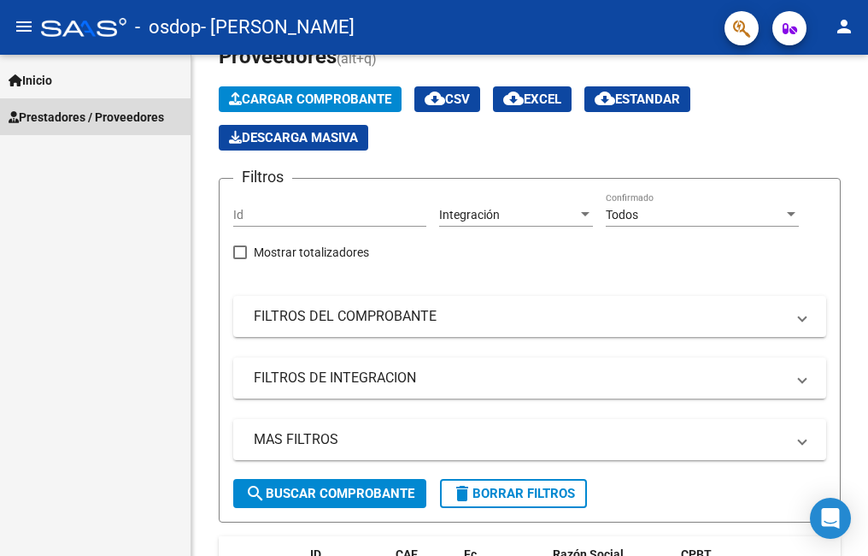
click at [68, 116] on span "Prestadores / Proveedores" at bounding box center [87, 117] width 156 height 19
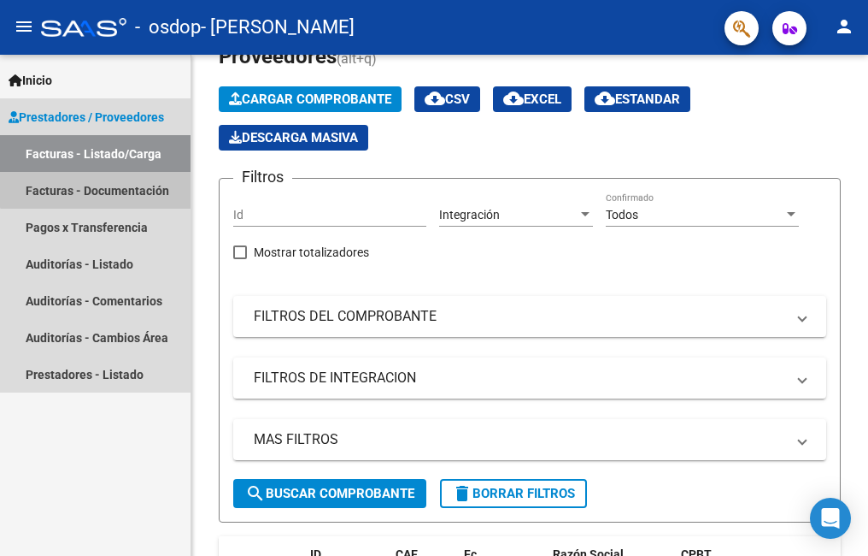
click at [130, 181] on link "Facturas - Documentación" at bounding box center [95, 190] width 191 height 37
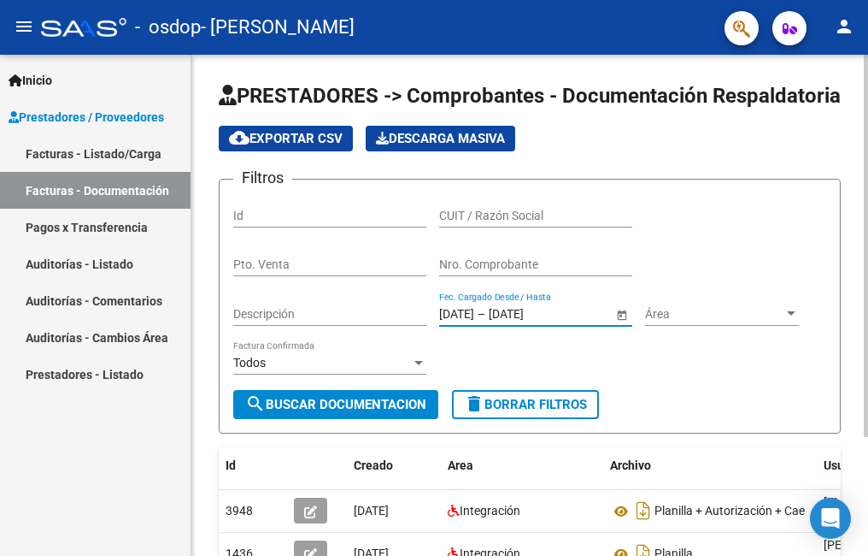
click at [444, 321] on input "[DATE]" at bounding box center [456, 314] width 35 height 15
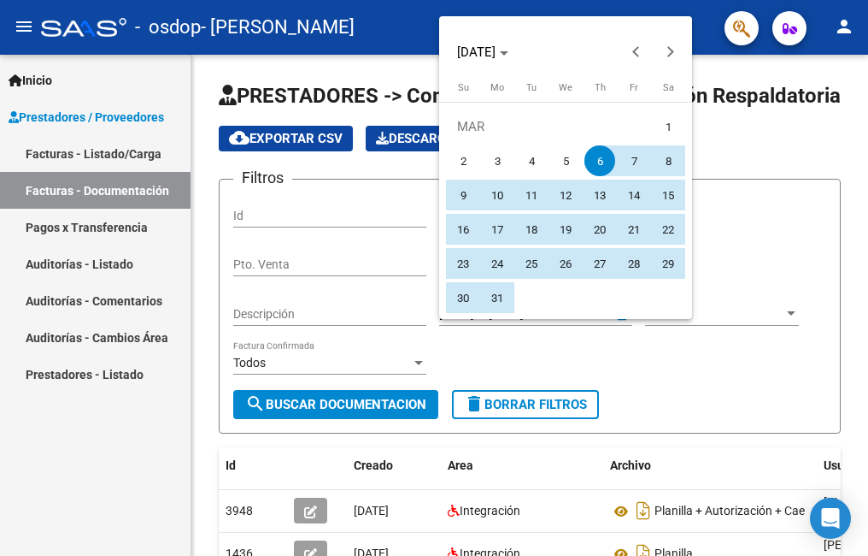
click at [446, 338] on div at bounding box center [434, 278] width 868 height 556
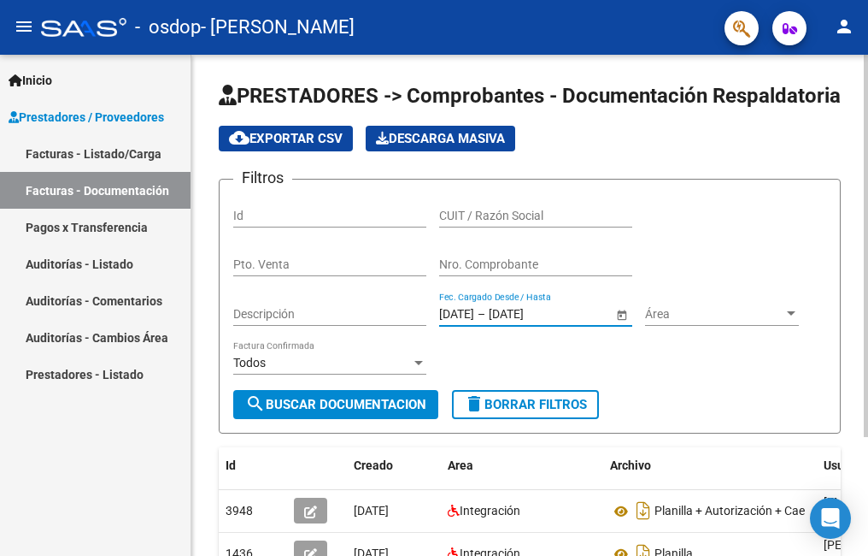
click at [380, 419] on button "search Buscar Documentacion" at bounding box center [335, 404] width 205 height 29
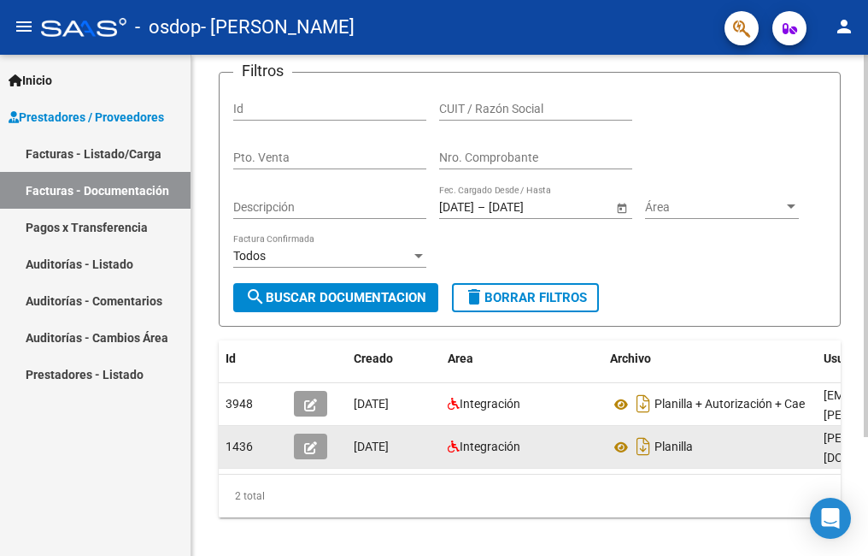
scroll to position [156, 0]
